Goal: Task Accomplishment & Management: Use online tool/utility

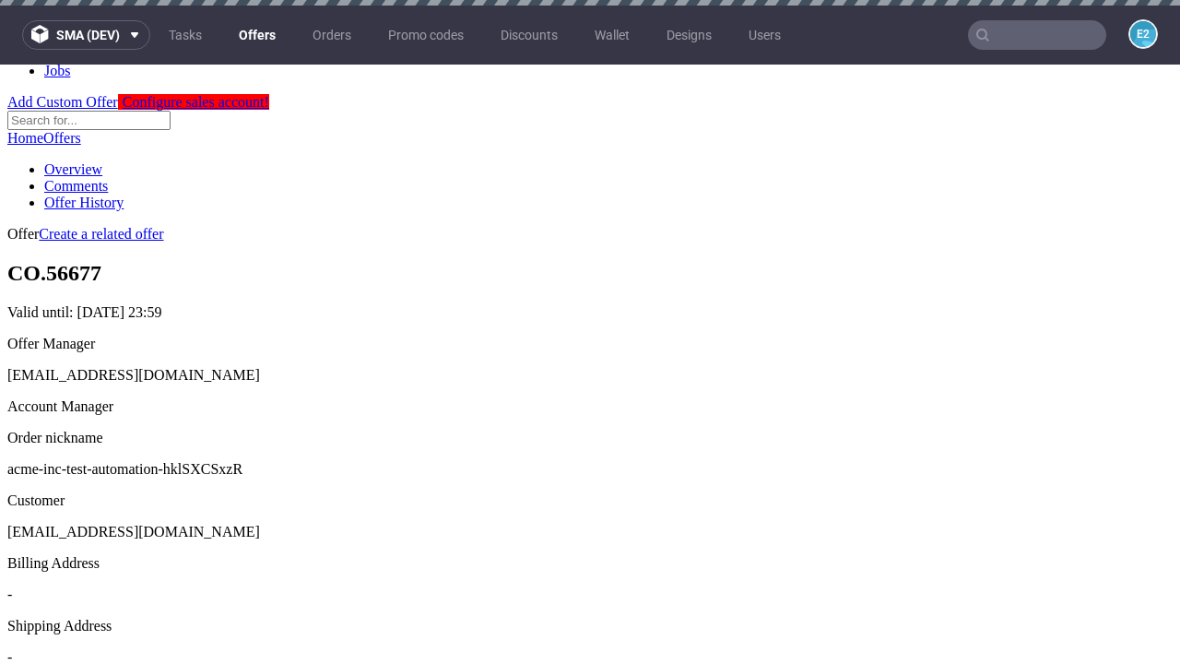
scroll to position [6, 0]
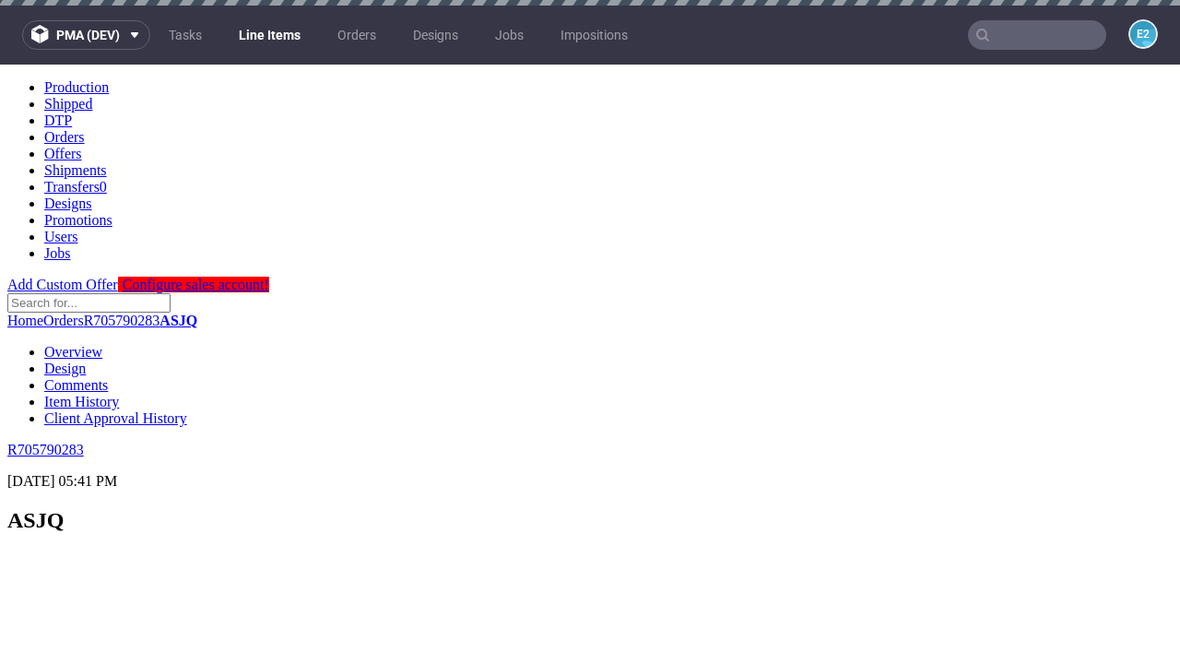
scroll to position [2992, 0]
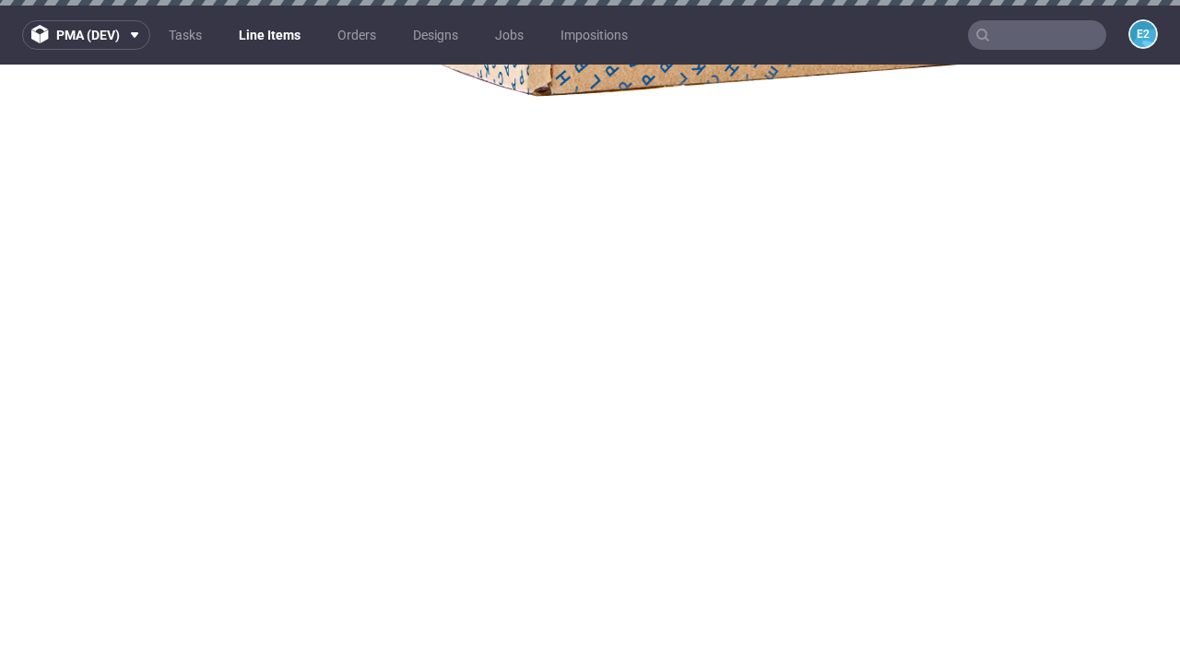
select select "accepted"
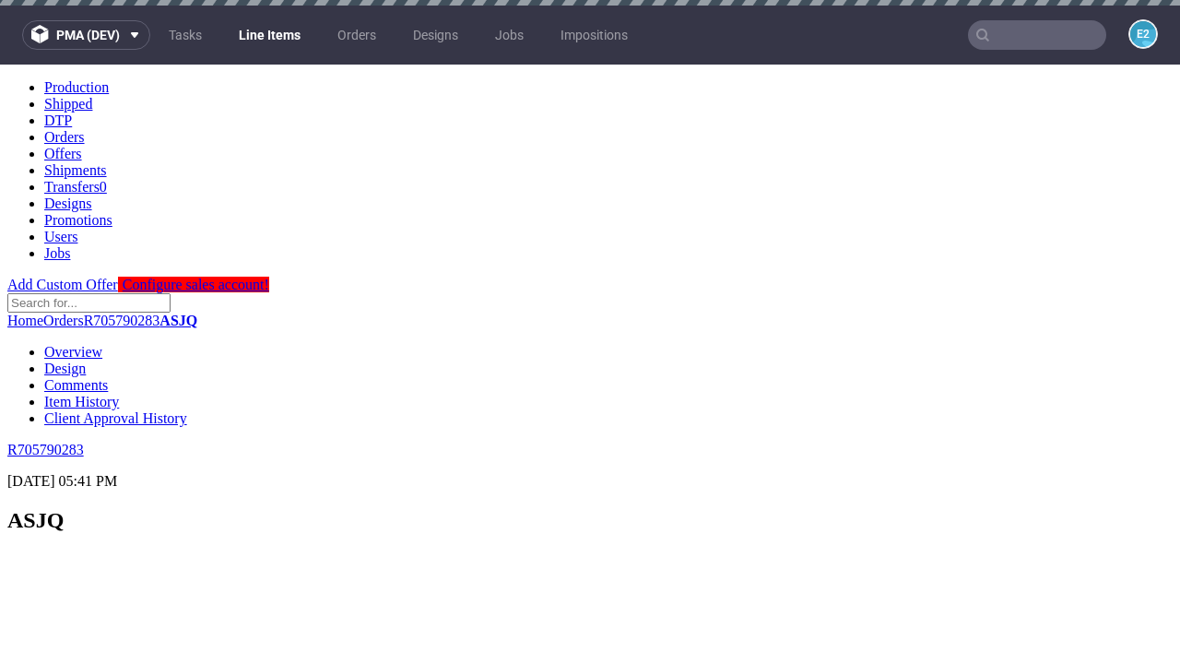
scroll to position [2992, 0]
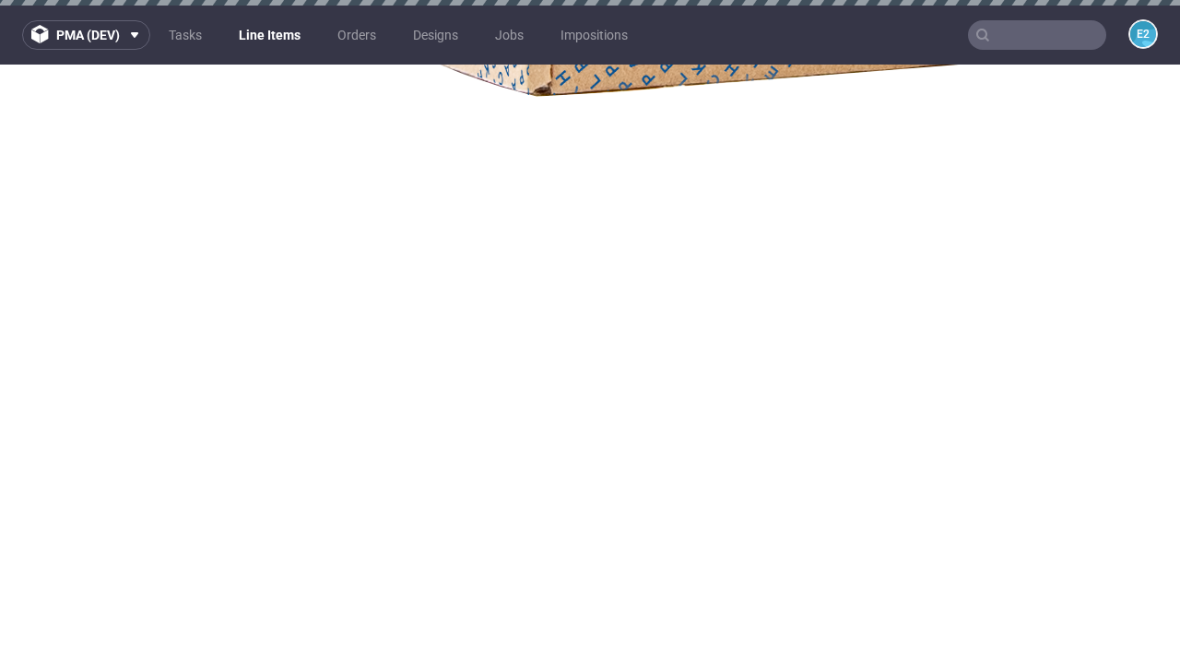
select select "received"
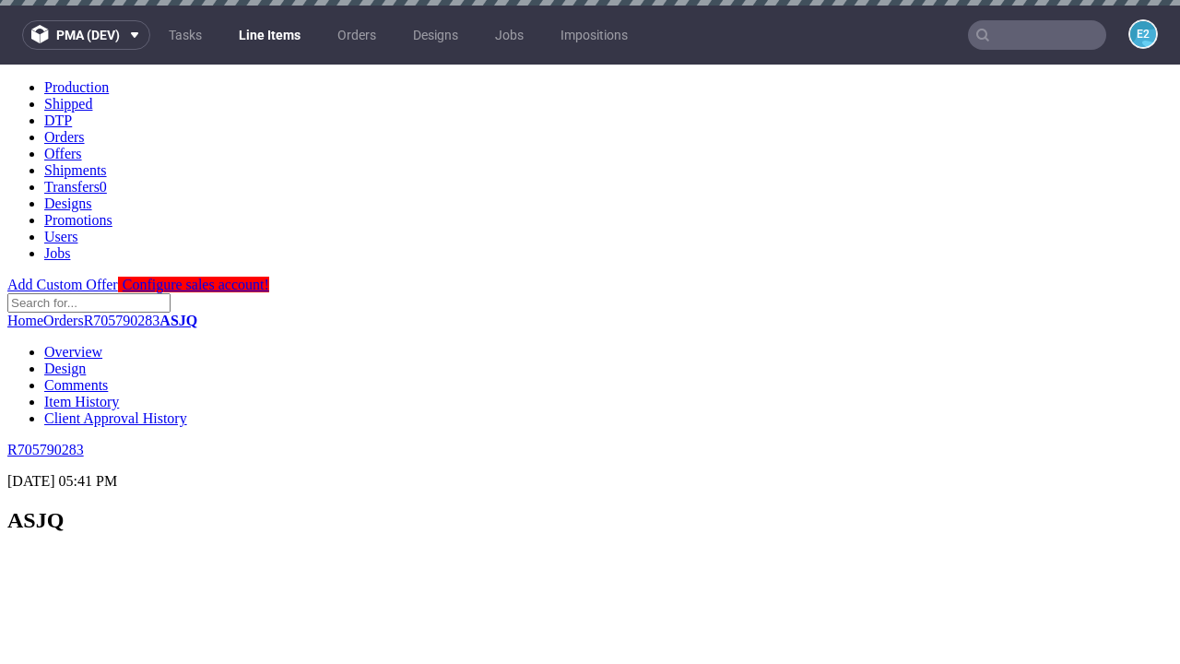
scroll to position [2992, 0]
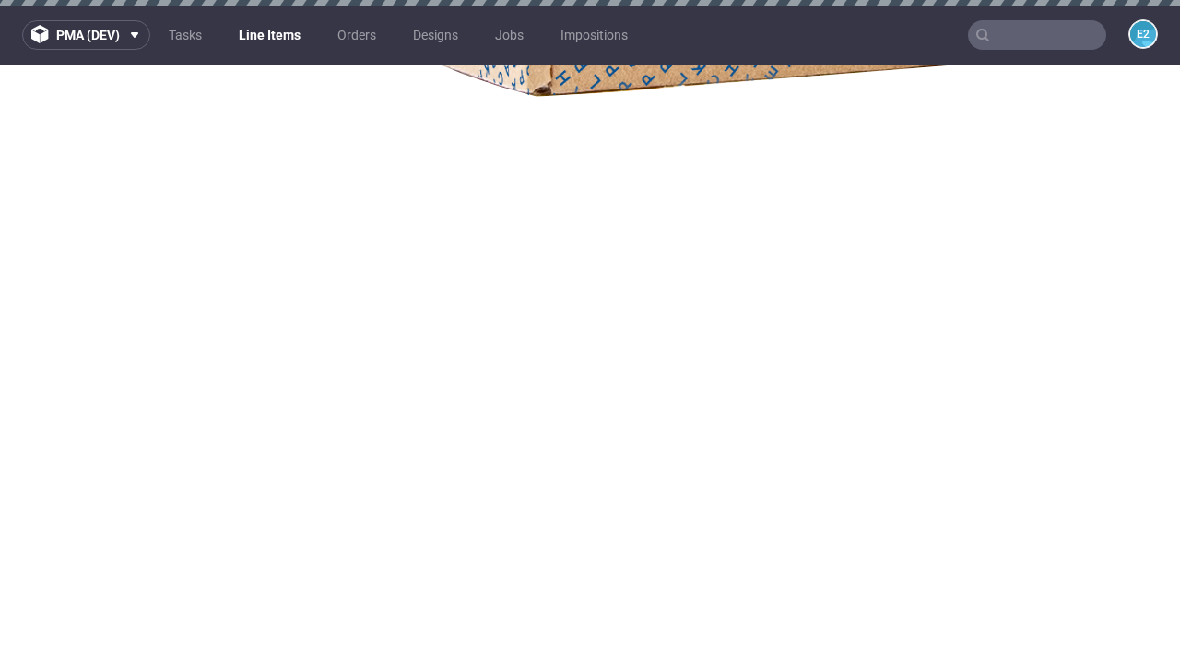
select select "accepted_dtp_issue_reprint"
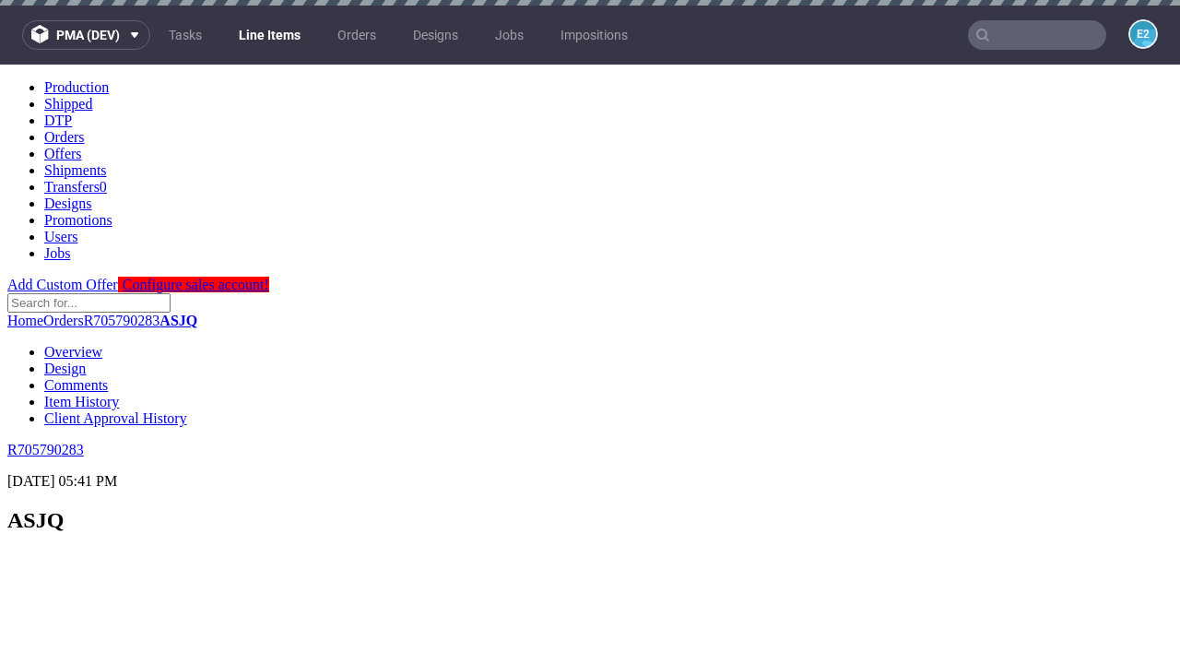
scroll to position [1459, 0]
